Goal: Information Seeking & Learning: Learn about a topic

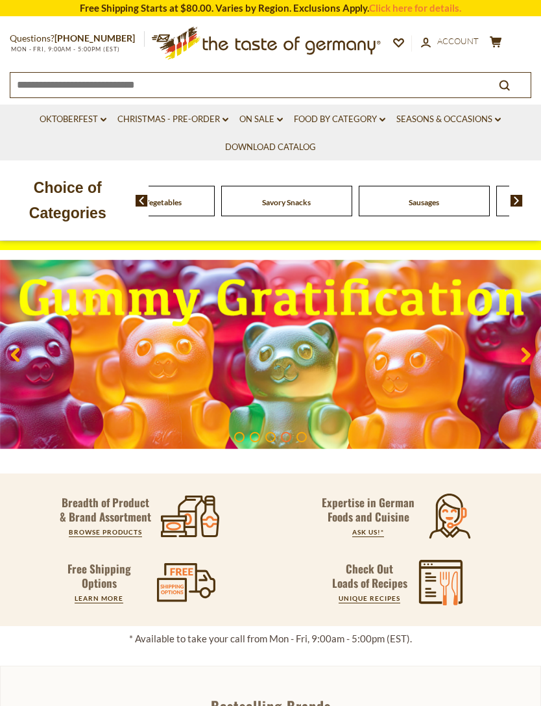
scroll to position [66, 0]
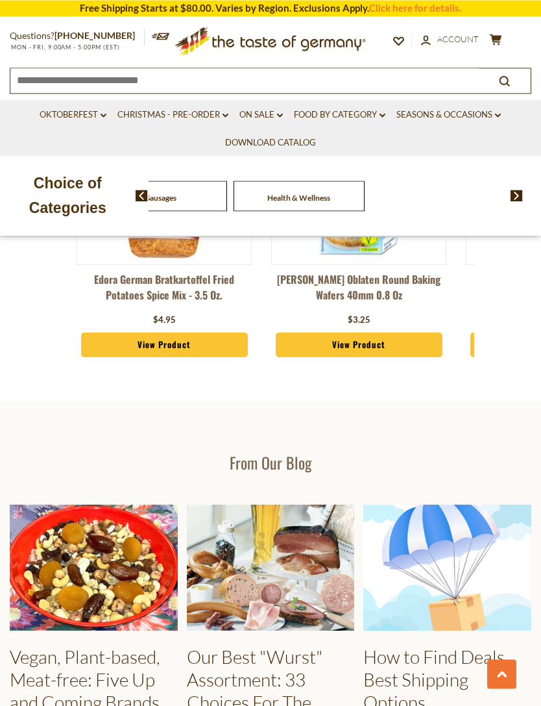
scroll to position [1445, 0]
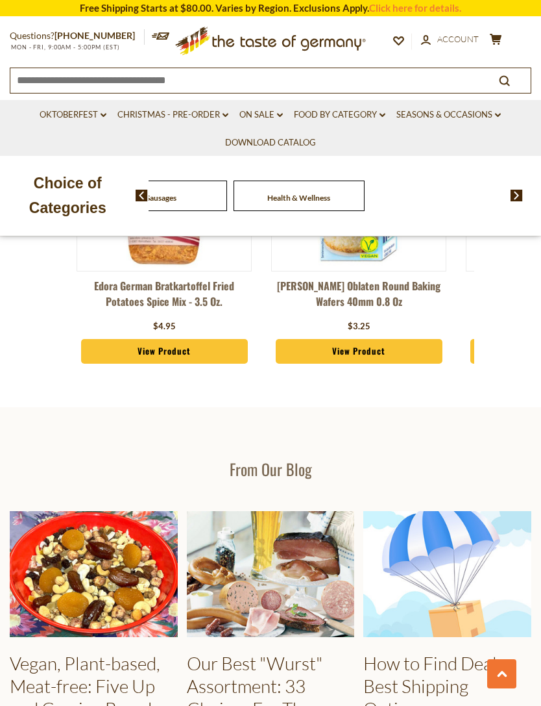
click at [56, 84] on input at bounding box center [244, 79] width 469 height 23
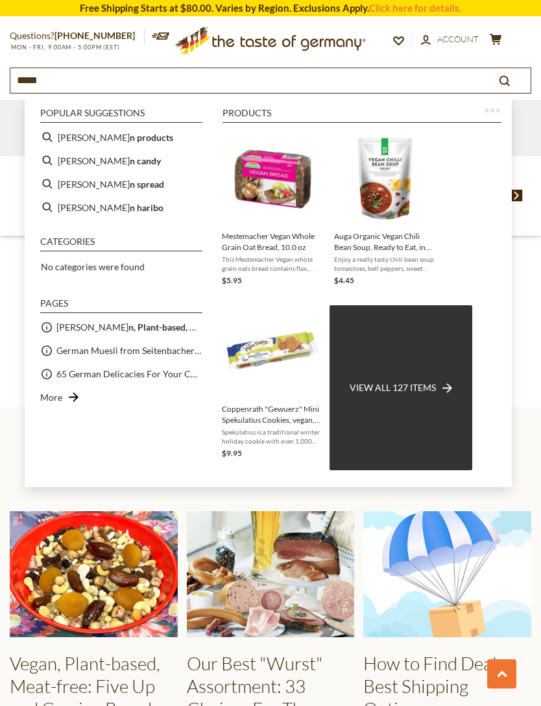
type input "******"
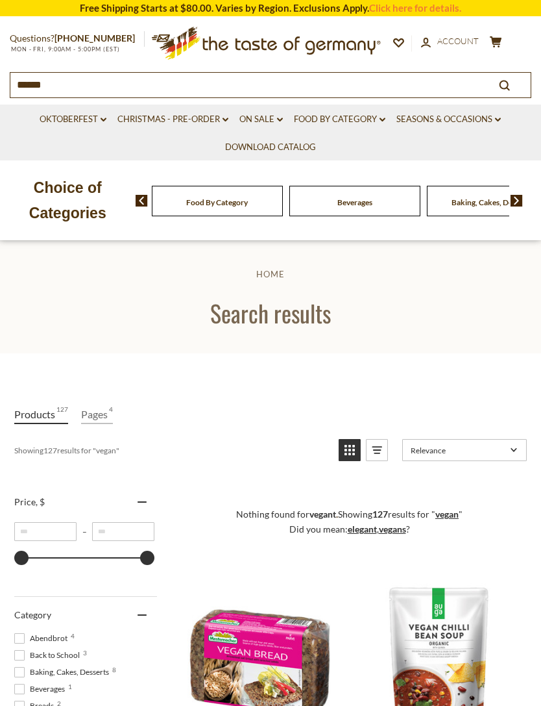
click at [62, 91] on input "******" at bounding box center [244, 84] width 469 height 23
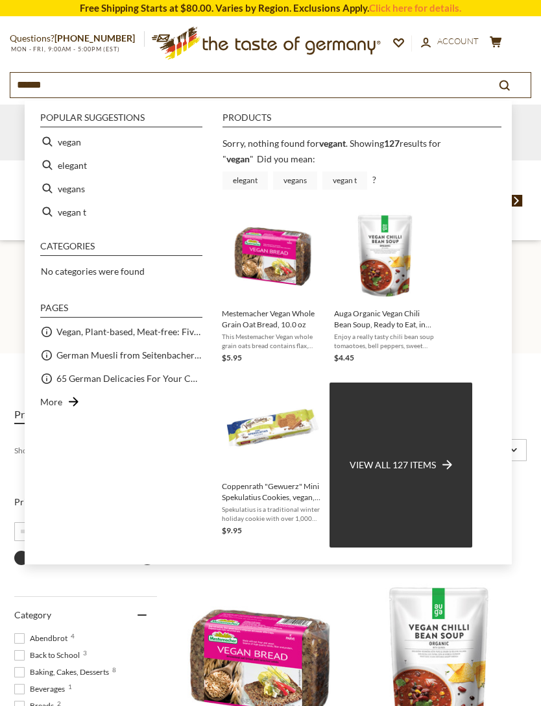
type input "*****"
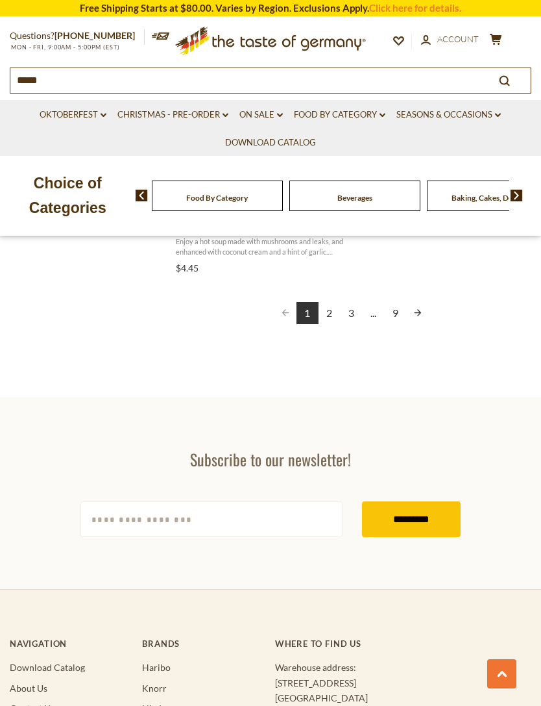
scroll to position [2438, 0]
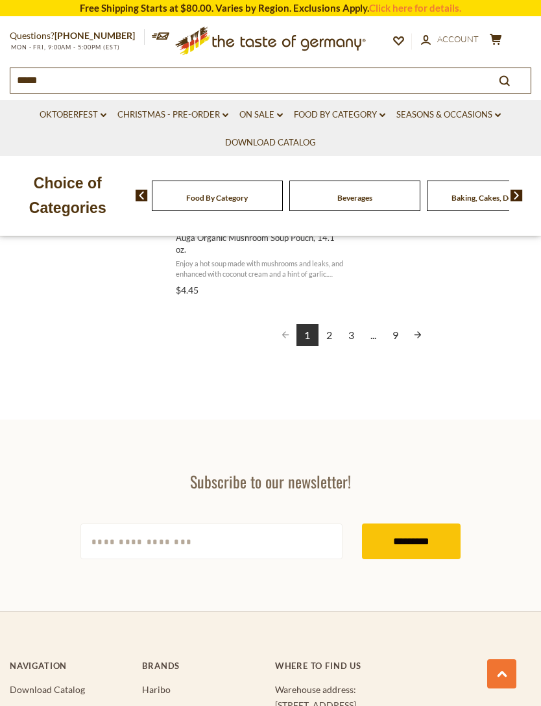
click at [330, 331] on link "2" at bounding box center [330, 335] width 22 height 22
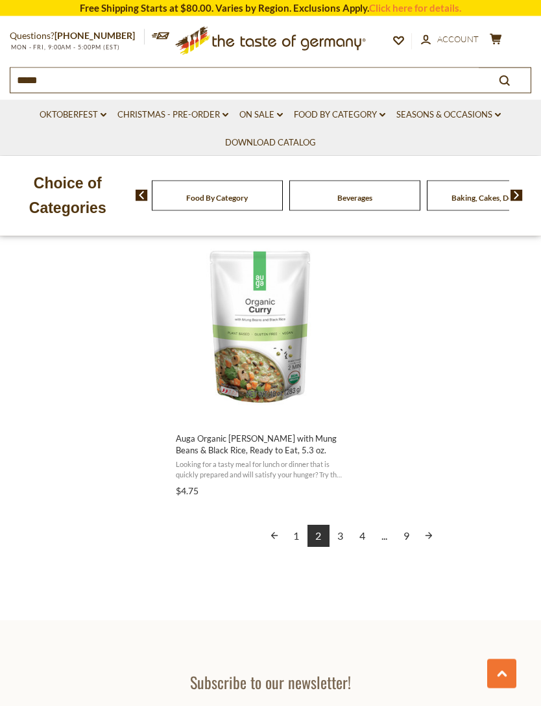
scroll to position [2238, 0]
click at [343, 524] on link "3" at bounding box center [341, 535] width 22 height 22
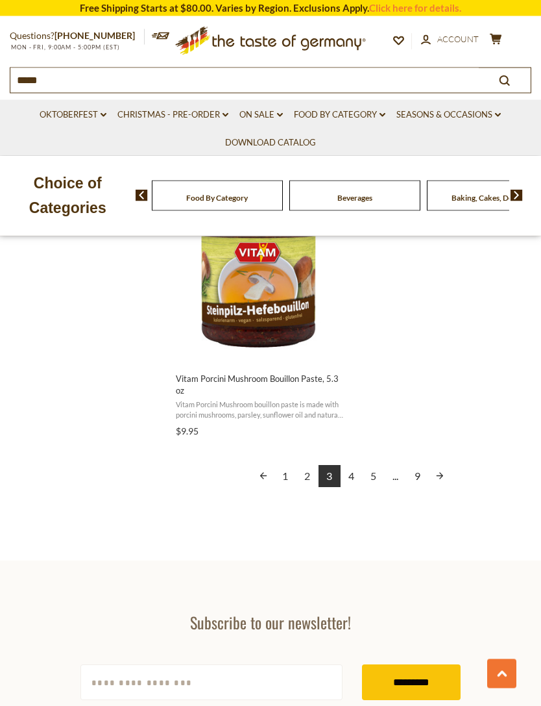
scroll to position [2298, 0]
click at [356, 478] on link "4" at bounding box center [352, 476] width 22 height 22
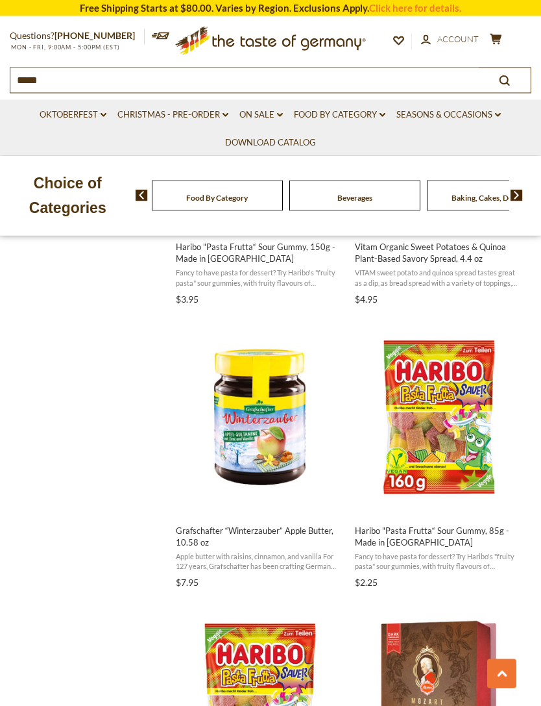
scroll to position [1296, 0]
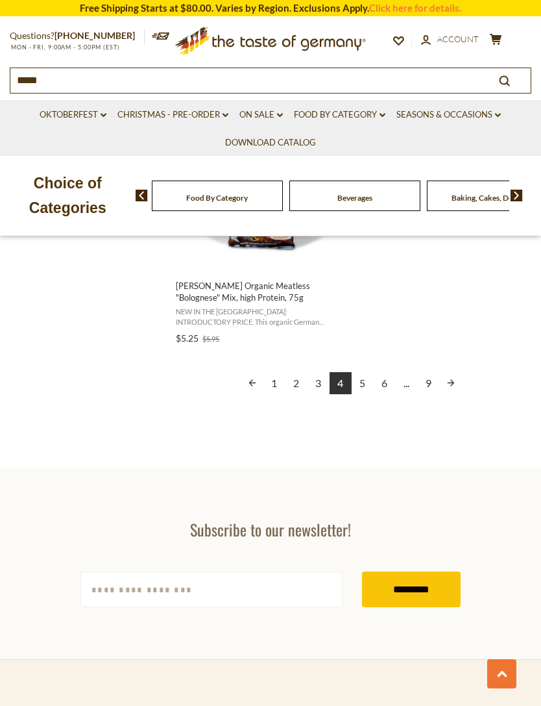
click at [363, 372] on link "5" at bounding box center [363, 383] width 22 height 22
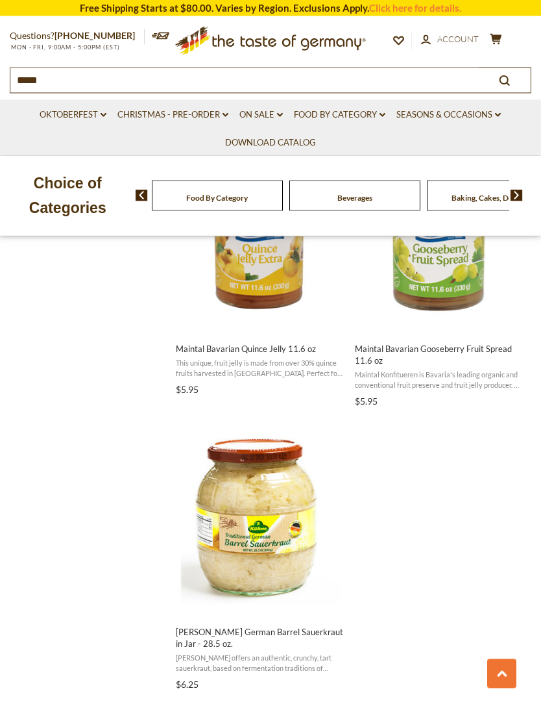
scroll to position [2045, 0]
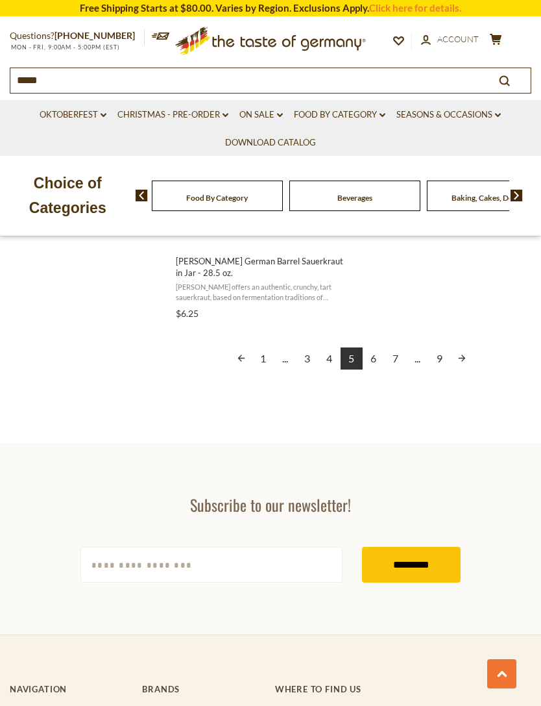
click at [374, 360] on link "6" at bounding box center [374, 358] width 22 height 22
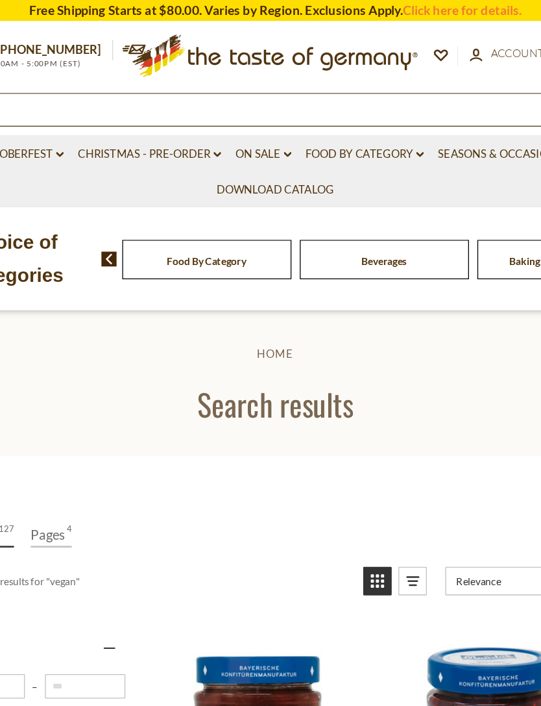
click at [256, 193] on div "Beverages" at bounding box center [217, 201] width 131 height 31
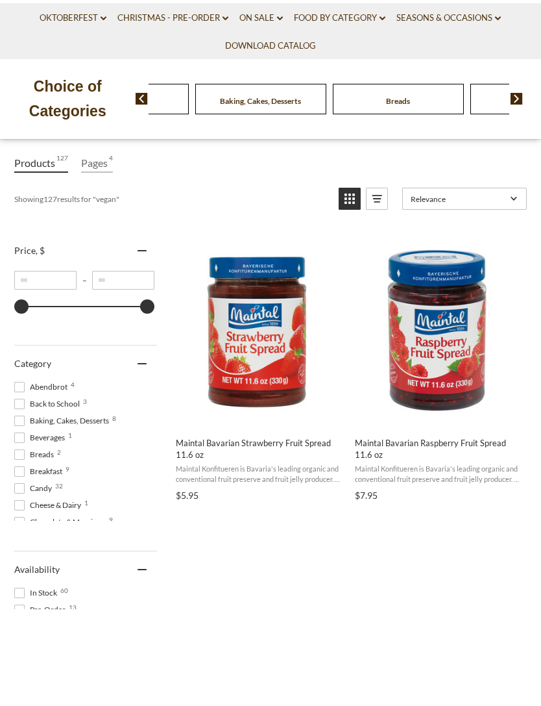
scroll to position [247, 0]
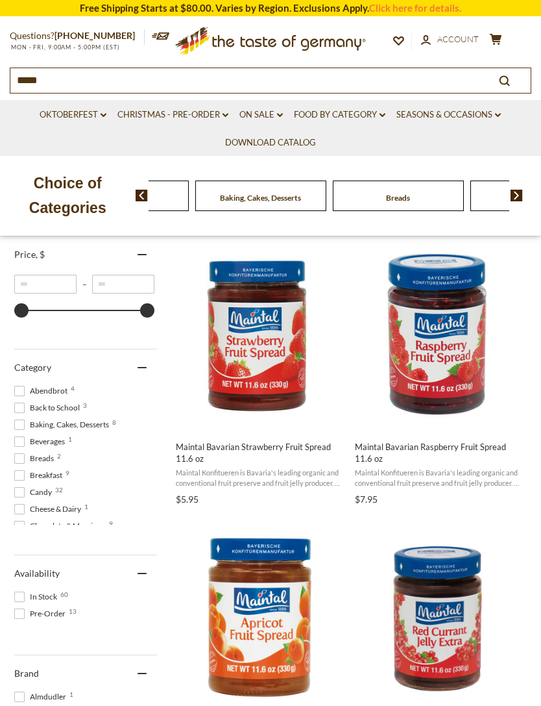
click at [25, 445] on span "Beverages 1" at bounding box center [41, 442] width 55 height 12
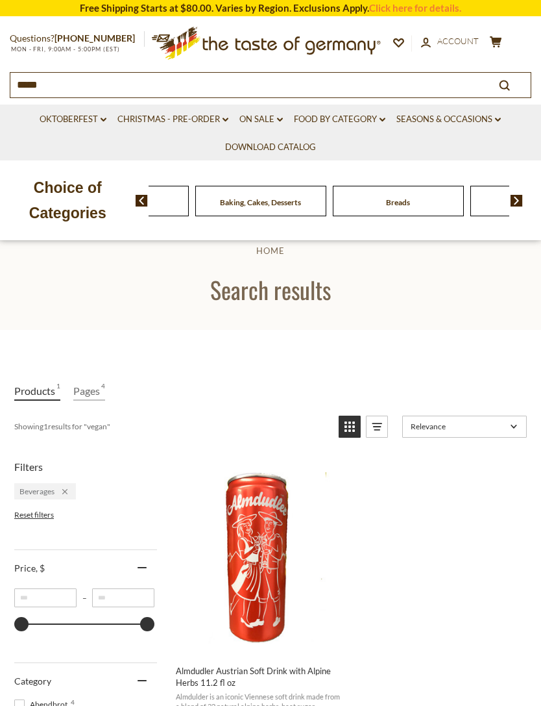
scroll to position [20, 0]
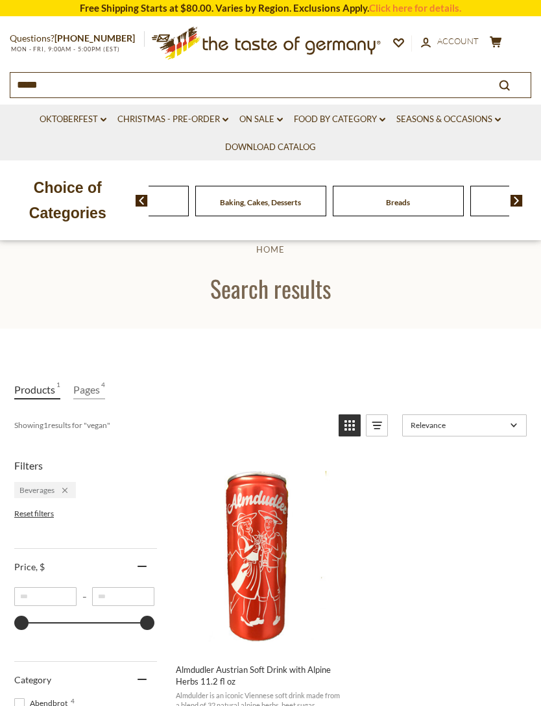
click at [93, 396] on link "Pages 4" at bounding box center [89, 389] width 32 height 19
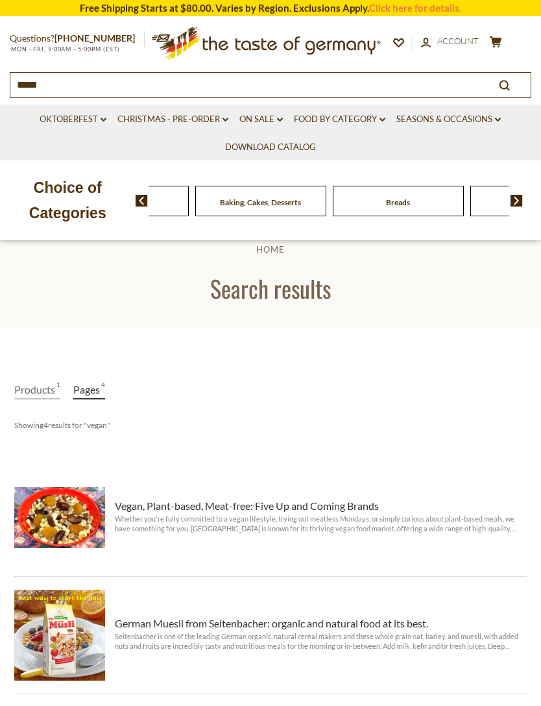
click at [38, 394] on link "Products 1" at bounding box center [37, 389] width 46 height 19
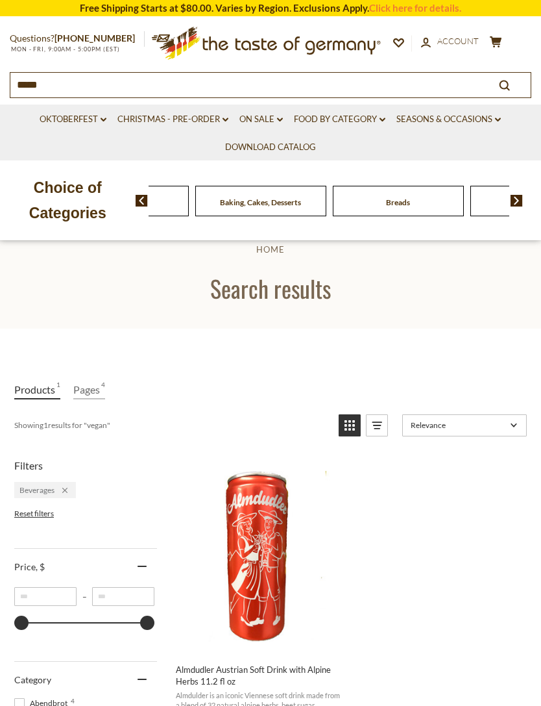
click at [93, 394] on link "Pages 4" at bounding box center [89, 389] width 32 height 19
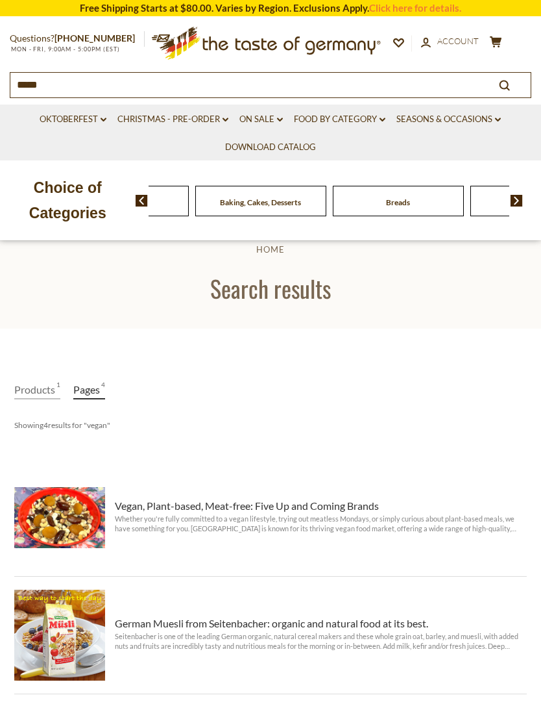
click at [45, 395] on link "Products 1" at bounding box center [37, 389] width 46 height 19
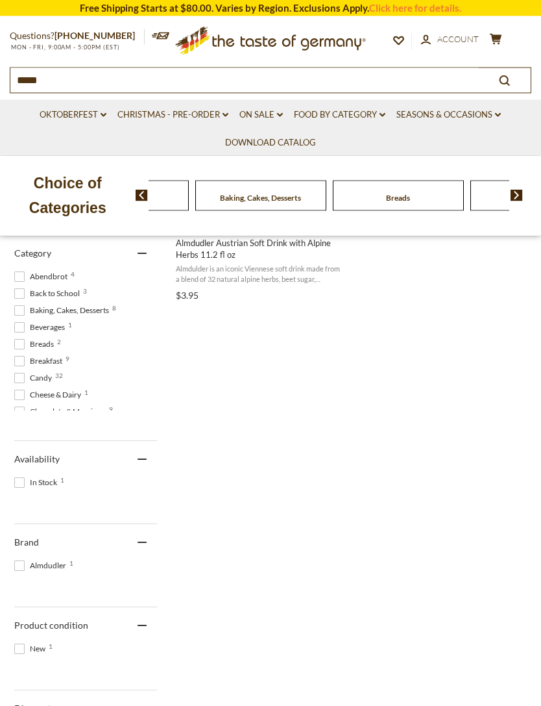
scroll to position [505, 0]
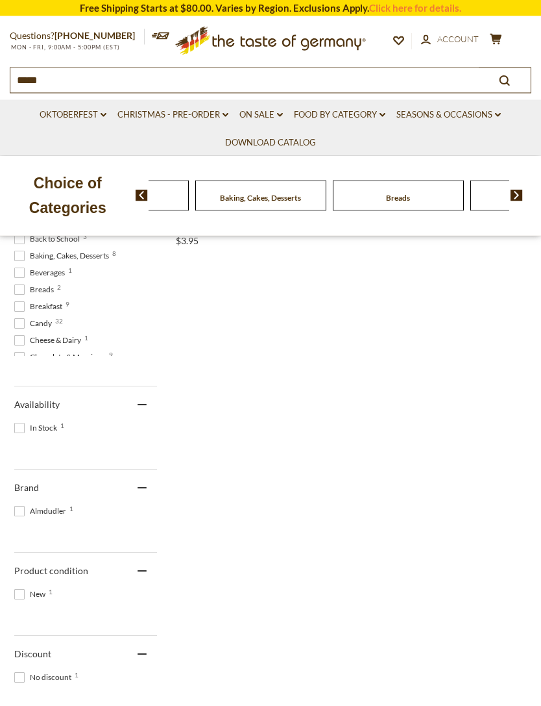
click at [53, 387] on div "Availability" at bounding box center [85, 405] width 143 height 36
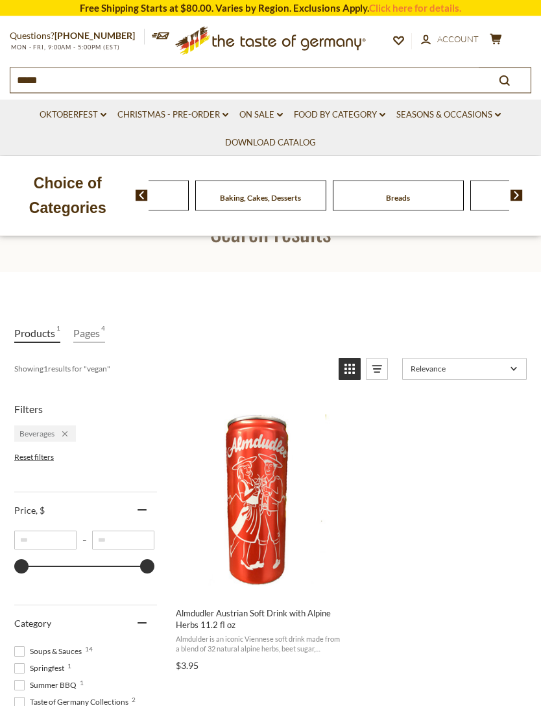
scroll to position [0, 0]
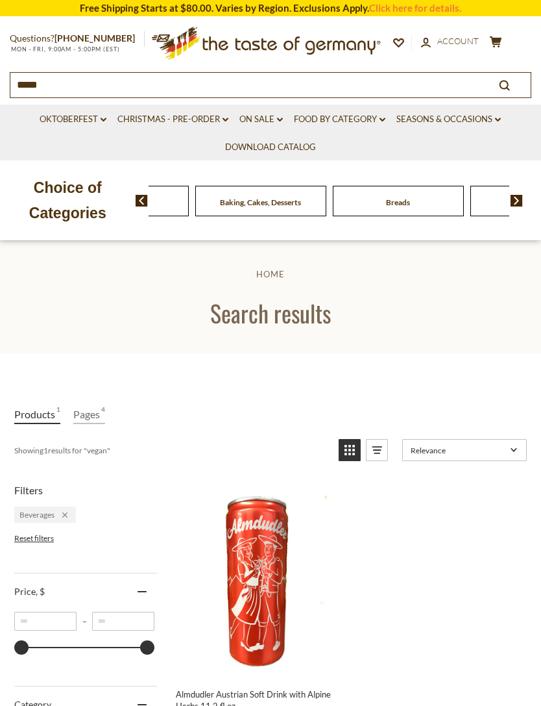
click at [69, 95] on input "*****" at bounding box center [244, 84] width 469 height 23
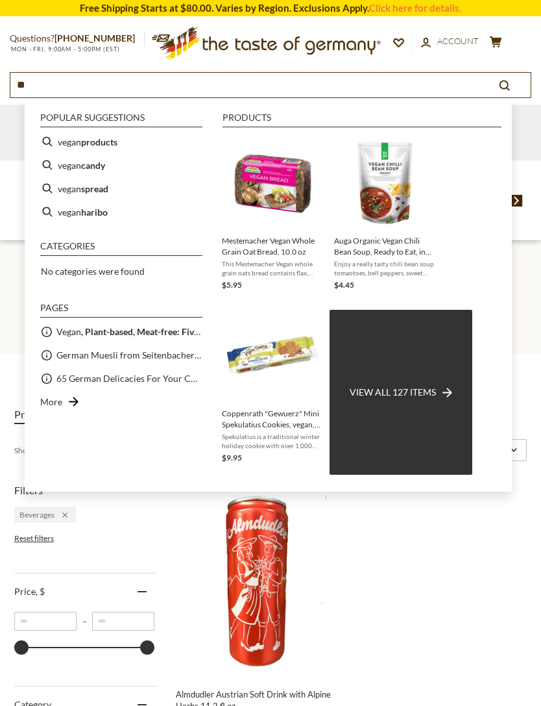
type input "*"
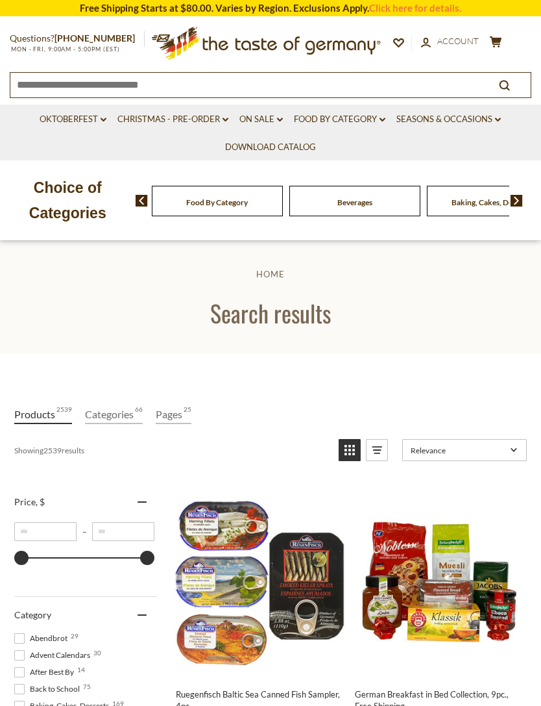
click at [452, 204] on span "Baking, Cakes, Desserts" at bounding box center [492, 202] width 81 height 10
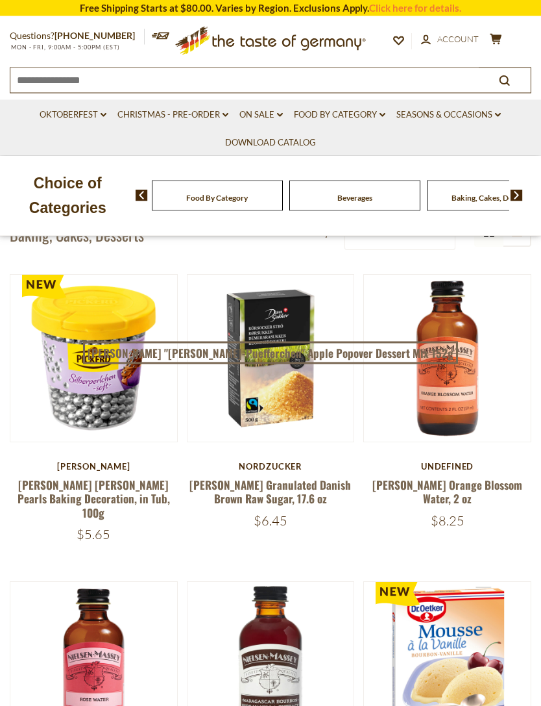
scroll to position [245, 0]
click at [283, 201] on div "Baking, Cakes, Desserts" at bounding box center [217, 195] width 131 height 31
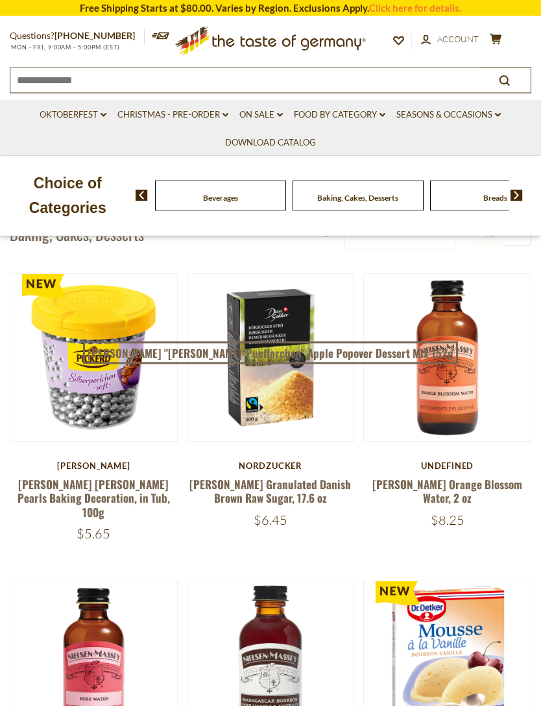
scroll to position [248, 0]
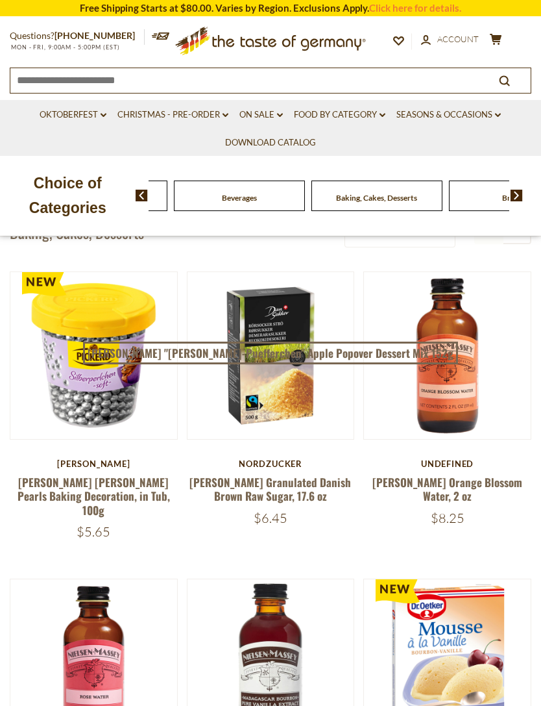
click at [167, 193] on div "Baking, Cakes, Desserts" at bounding box center [101, 195] width 131 height 31
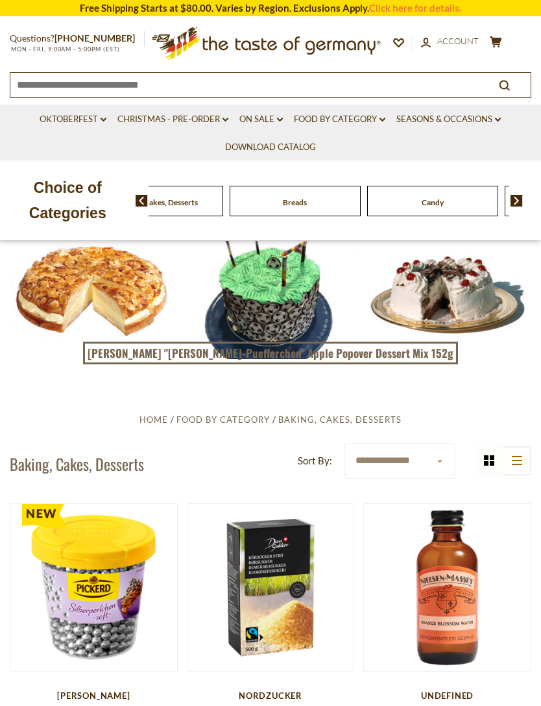
scroll to position [0, 0]
